Goal: Navigation & Orientation: Go to known website

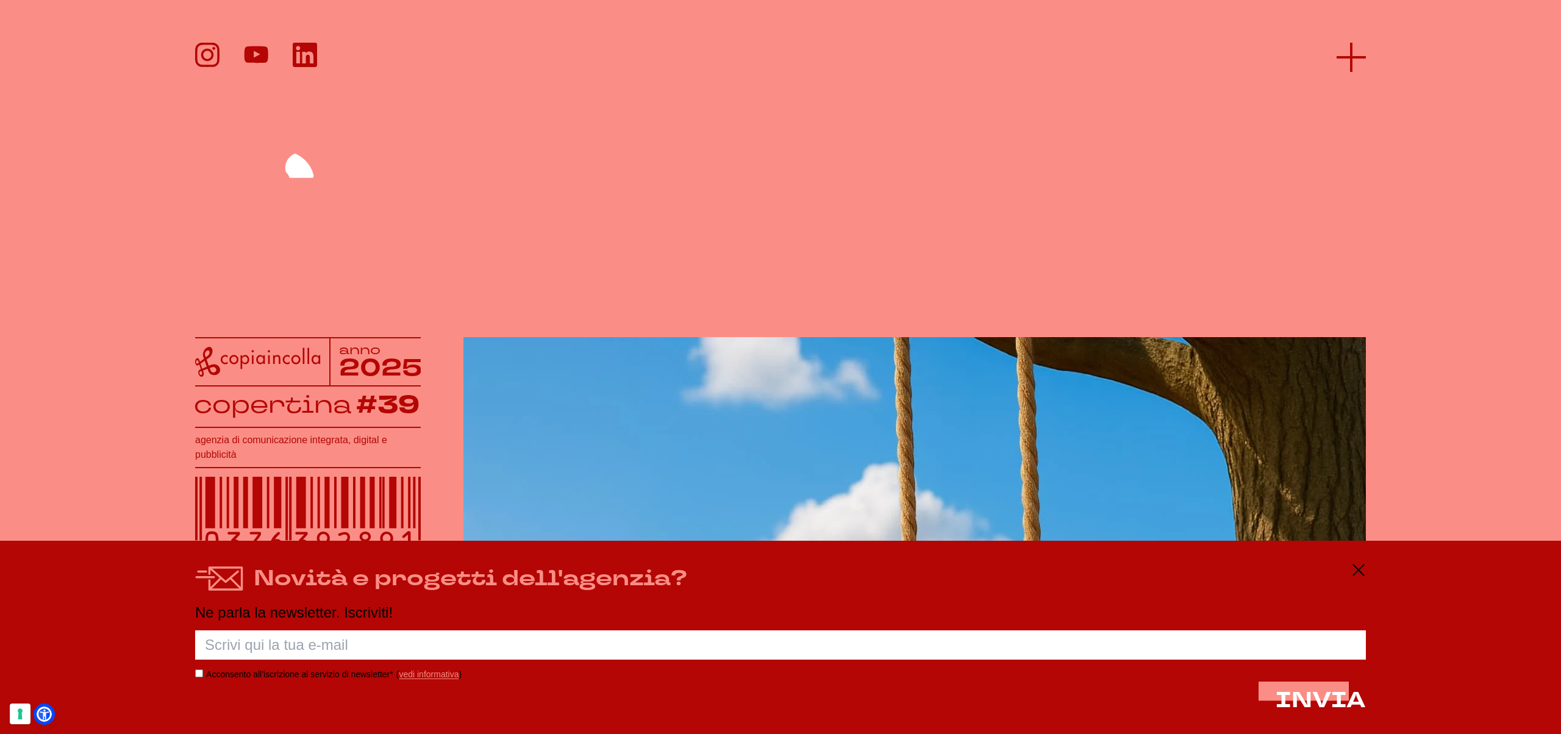
click at [1346, 62] on icon at bounding box center [1351, 57] width 29 height 29
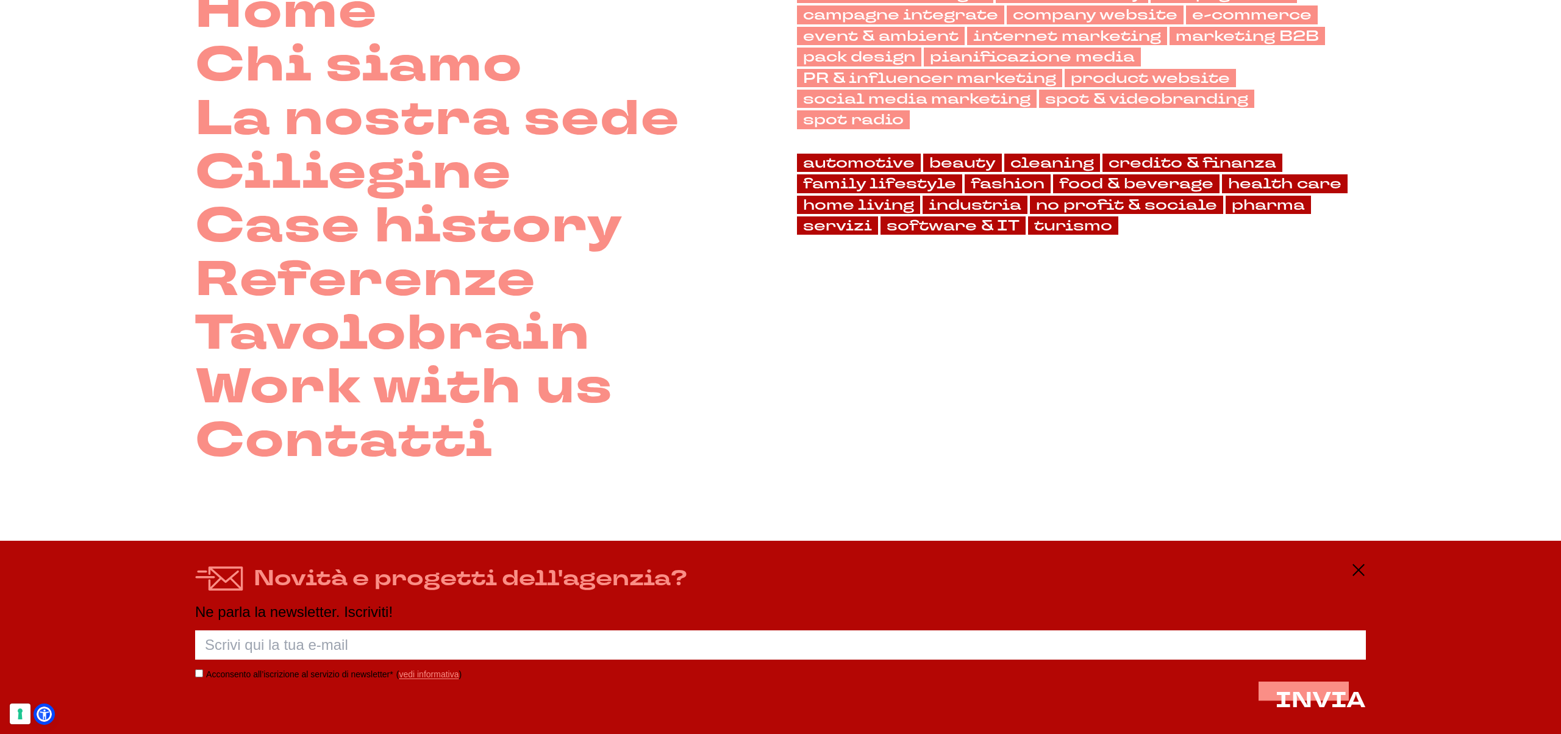
scroll to position [166, 0]
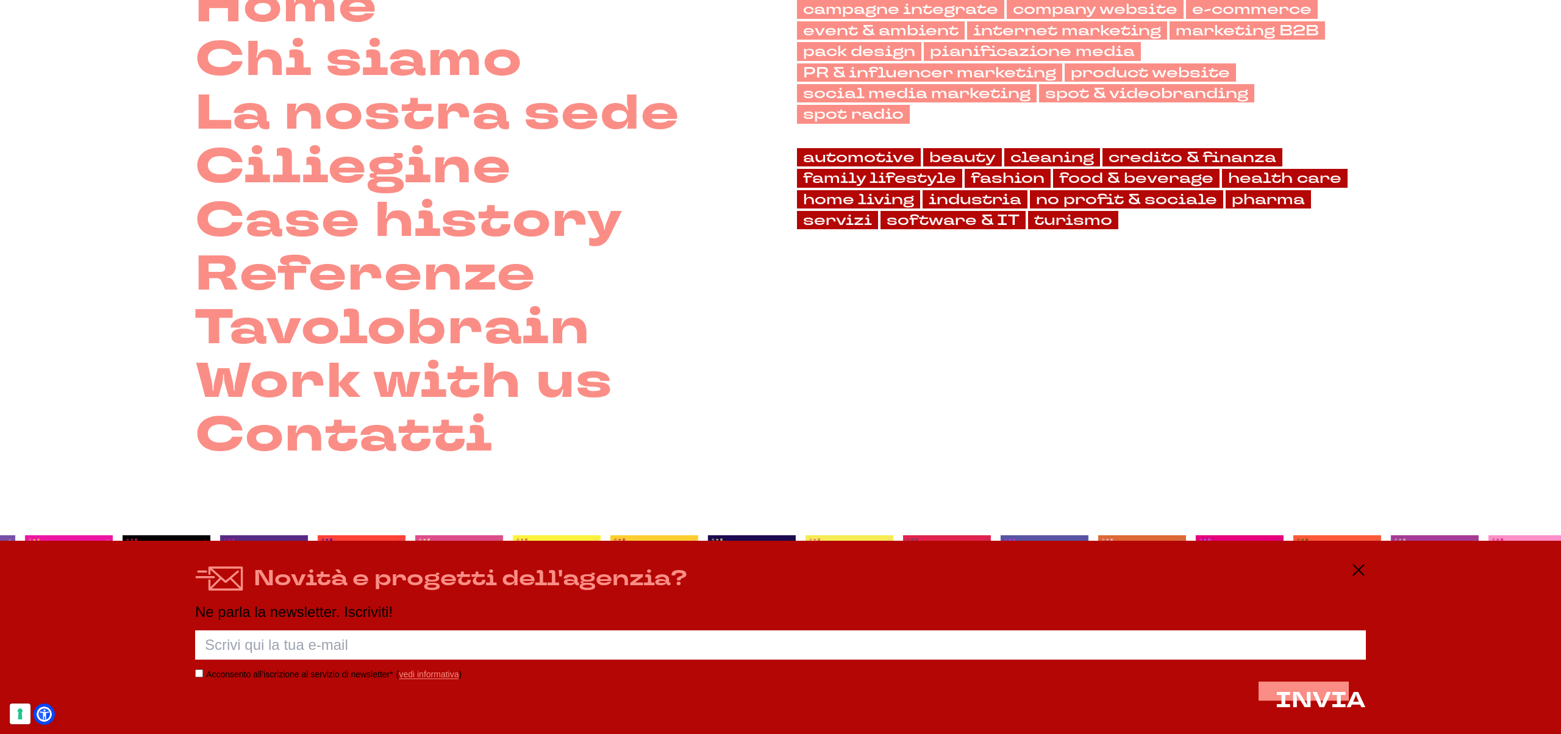
click at [199, 675] on input "Acconsento all’iscrizione al servizio di newsletter*" at bounding box center [199, 674] width 8 height 8
click at [196, 676] on input "Acconsento all’iscrizione al servizio di newsletter*" at bounding box center [199, 674] width 8 height 8
checkbox input "false"
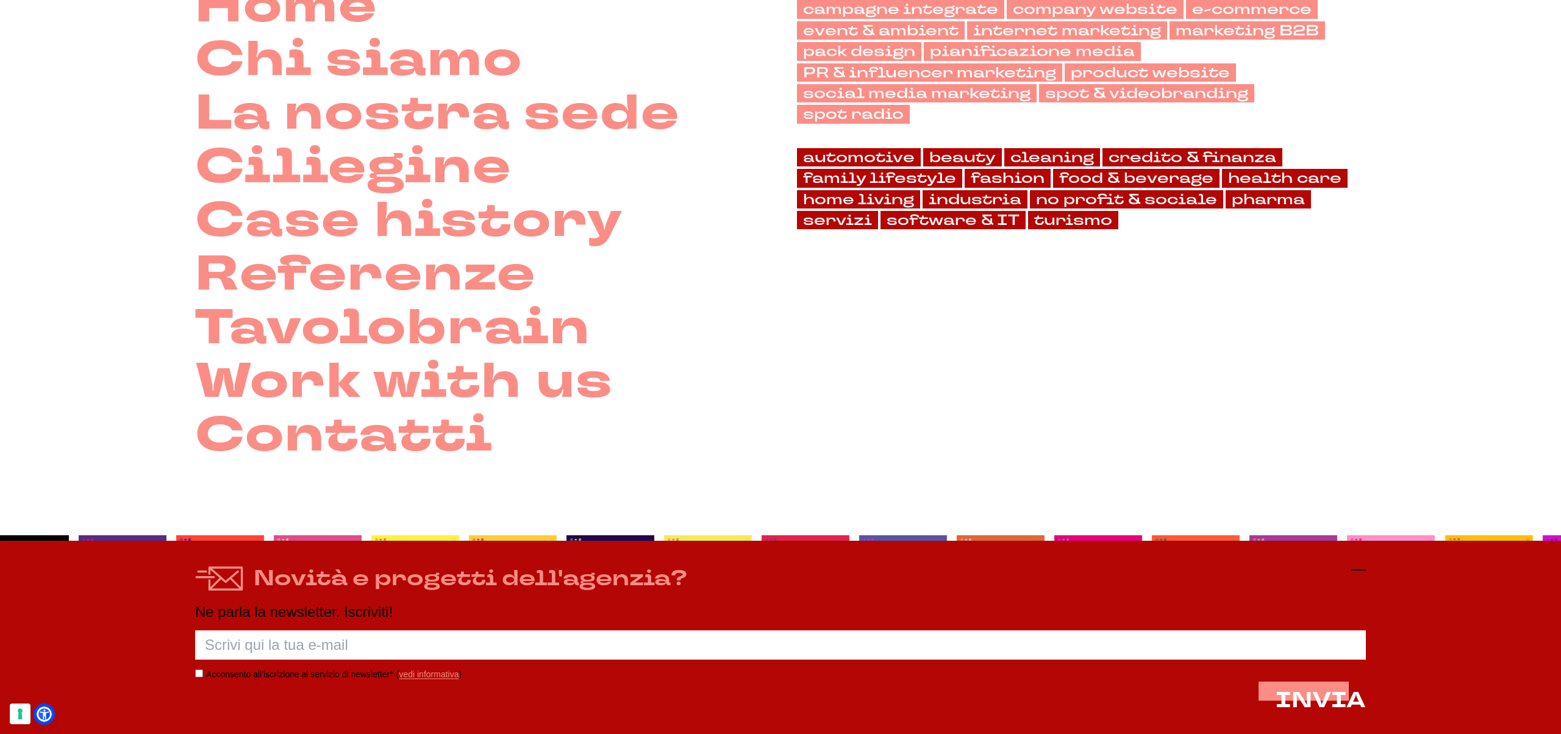
click at [1362, 566] on icon at bounding box center [1359, 570] width 15 height 15
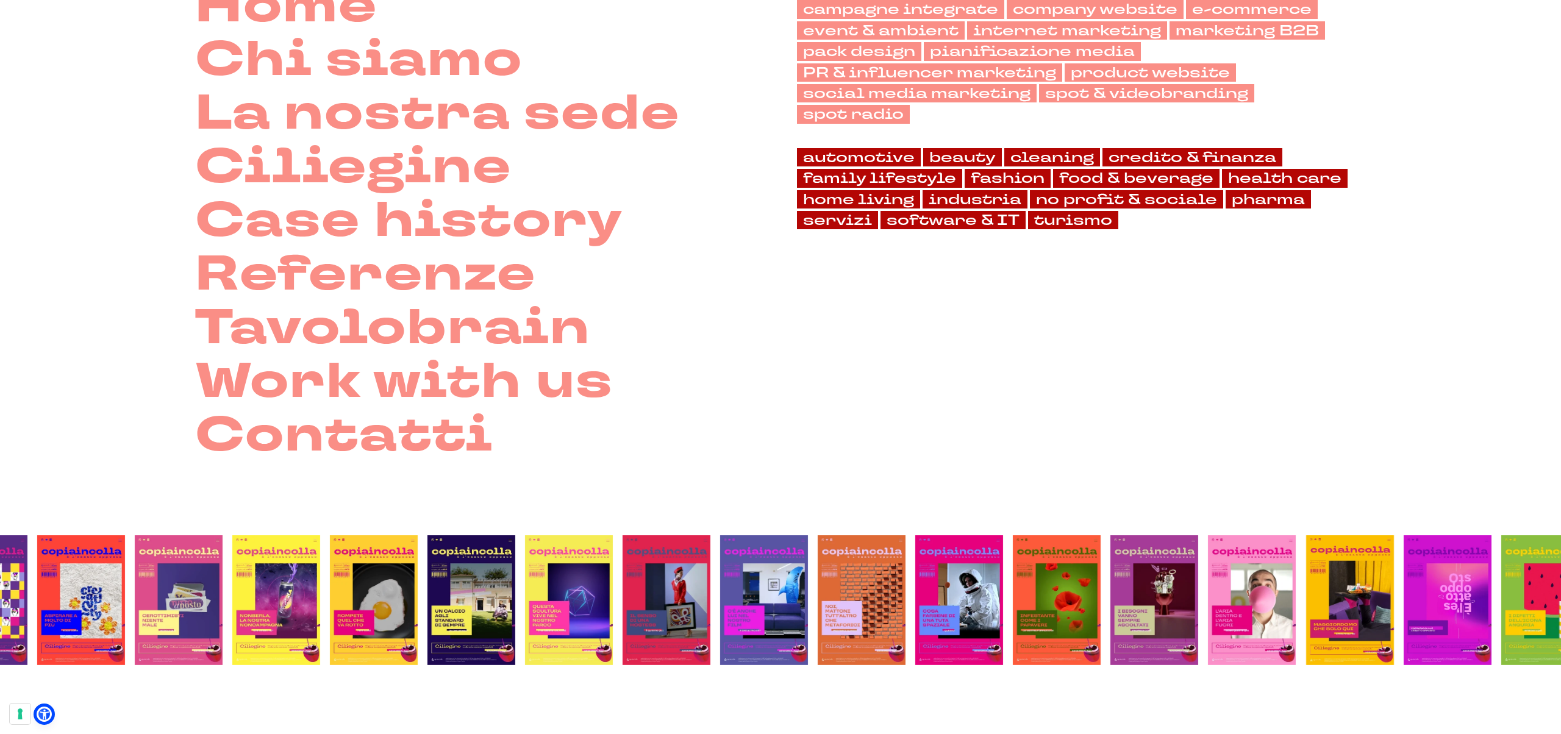
scroll to position [0, 0]
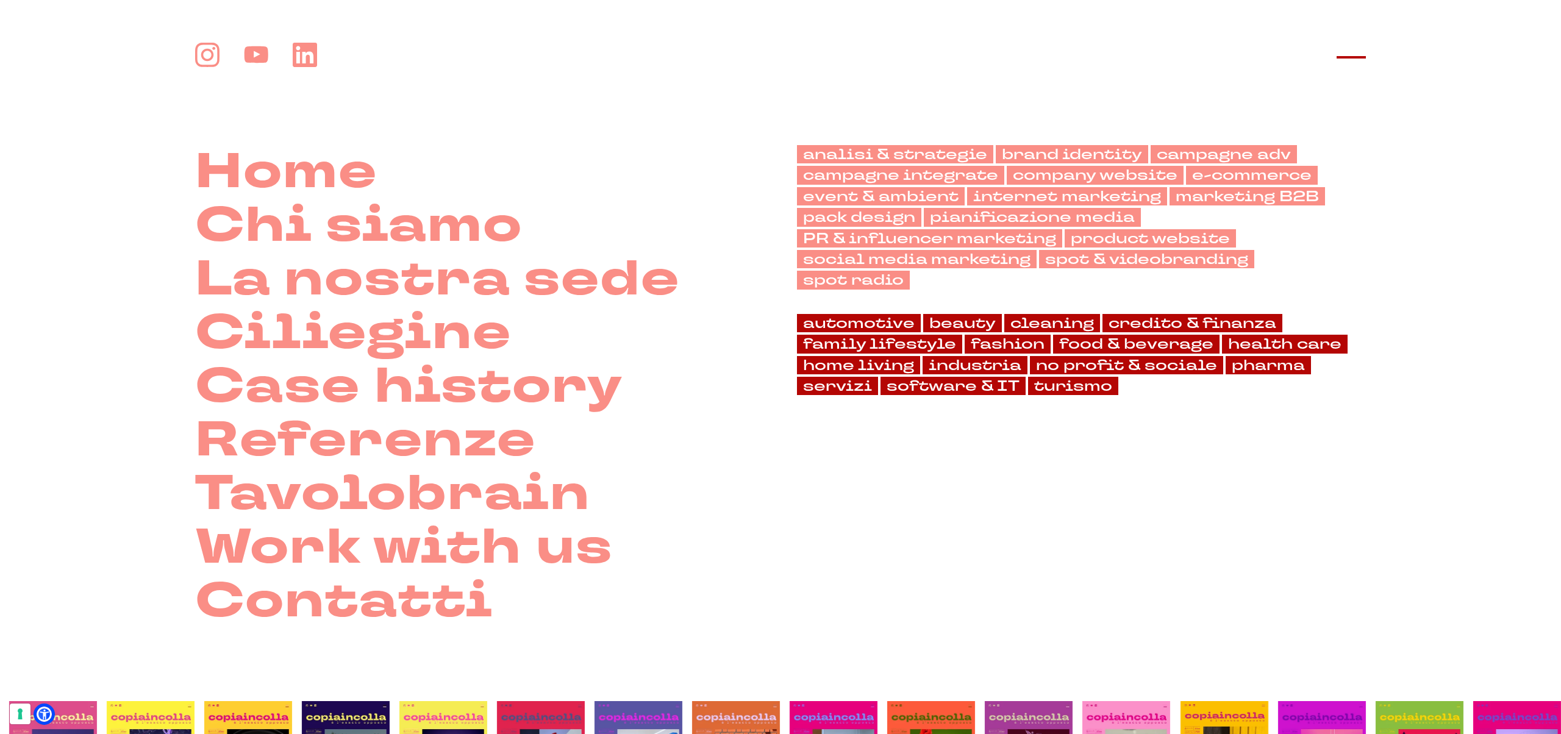
click at [1350, 51] on icon at bounding box center [1351, 57] width 29 height 29
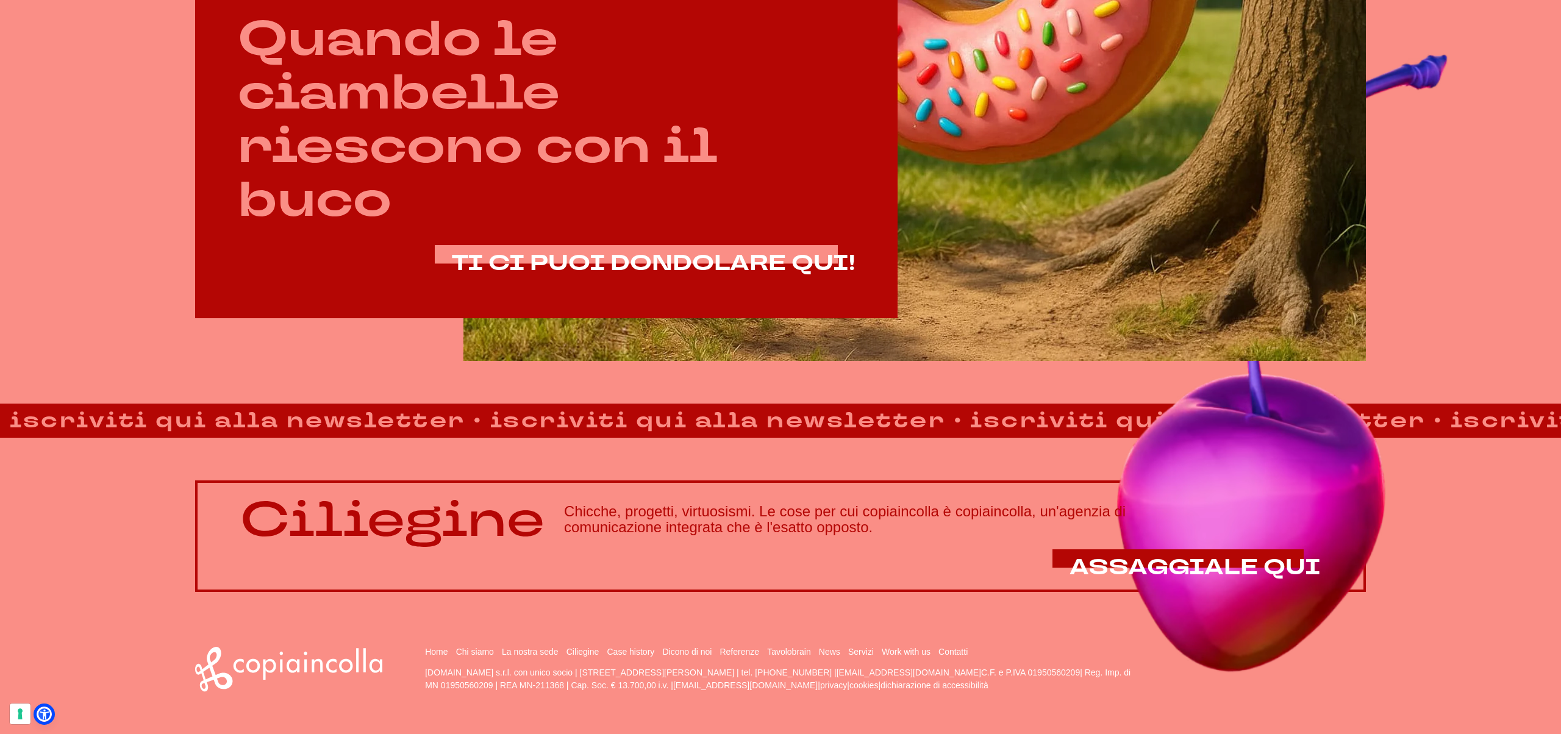
scroll to position [989, 0]
